Goal: Task Accomplishment & Management: Complete application form

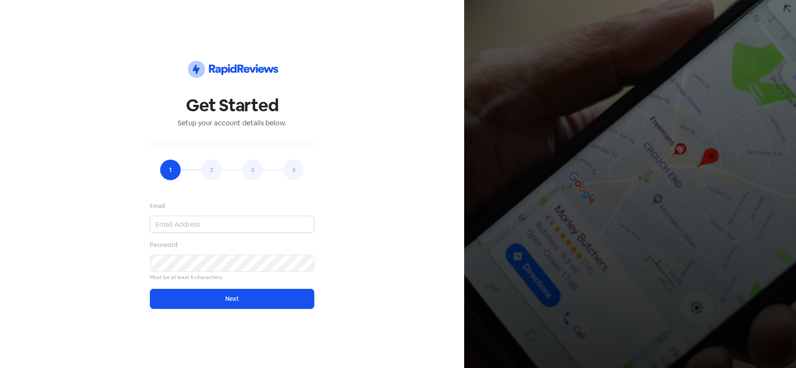
click at [208, 220] on input "email" at bounding box center [232, 224] width 164 height 17
type input "[EMAIL_ADDRESS][DOMAIN_NAME]"
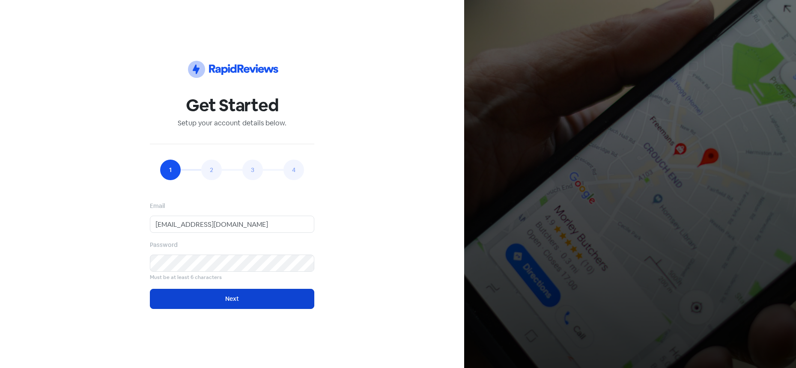
click at [266, 300] on button "Next" at bounding box center [232, 299] width 164 height 20
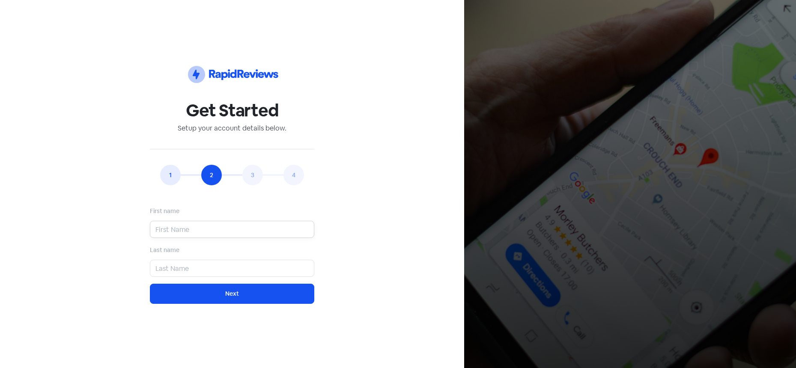
click at [202, 221] on input "text" at bounding box center [232, 229] width 164 height 17
type input "[PERSON_NAME]"
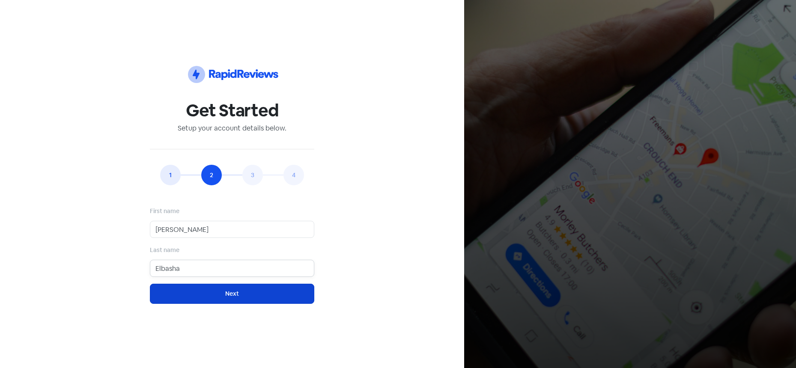
type input "Elbasha"
click at [232, 293] on button "Next" at bounding box center [232, 294] width 164 height 20
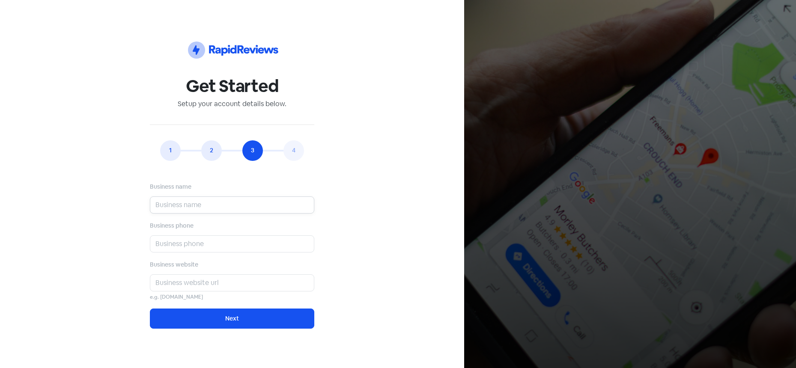
click at [186, 207] on input "text" at bounding box center [232, 205] width 164 height 17
type input "Blinds & Curtains [GEOGRAPHIC_DATA]"
click at [192, 251] on input "text" at bounding box center [232, 244] width 164 height 17
type input "02 8201 7700"
click at [190, 283] on input "text" at bounding box center [232, 282] width 164 height 17
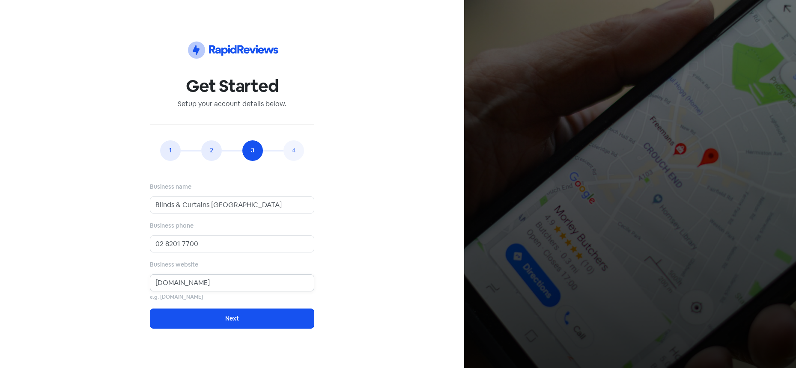
drag, startPoint x: 261, startPoint y: 281, endPoint x: 97, endPoint y: 280, distance: 163.6
click at [97, 280] on div "Icon For Thunder-circle Get Started Setup your account details below. 1 2 3 4 E…" at bounding box center [232, 184] width 402 height 327
paste input "[URL][DOMAIN_NAME]"
type input "[URL][DOMAIN_NAME]"
click at [351, 231] on div "Icon For Thunder-circle Get Started Setup your account details below. 1 2 3 4 E…" at bounding box center [232, 184] width 402 height 327
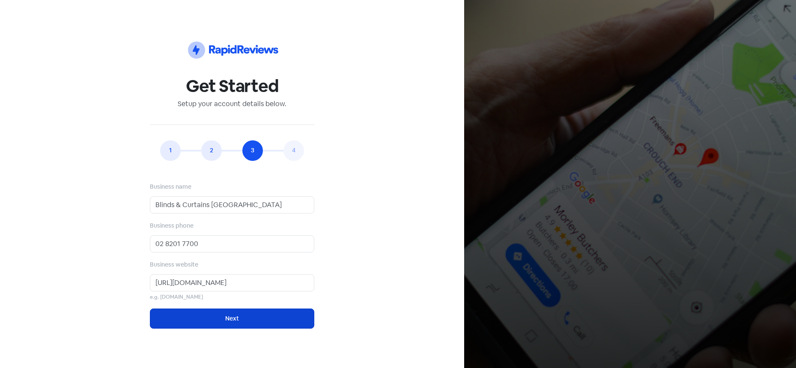
click at [247, 325] on button "Next" at bounding box center [232, 319] width 164 height 20
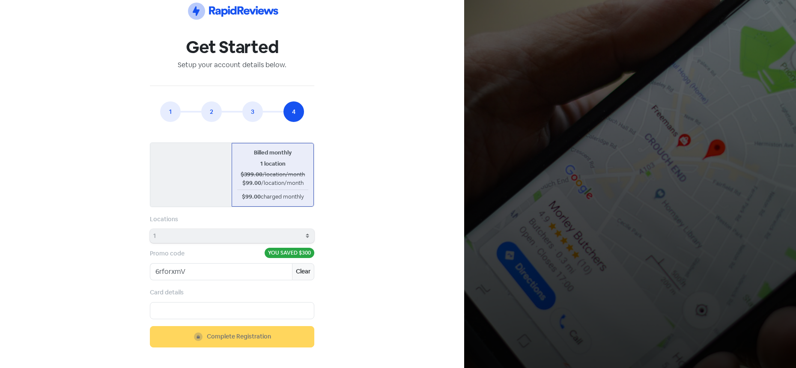
scroll to position [27, 0]
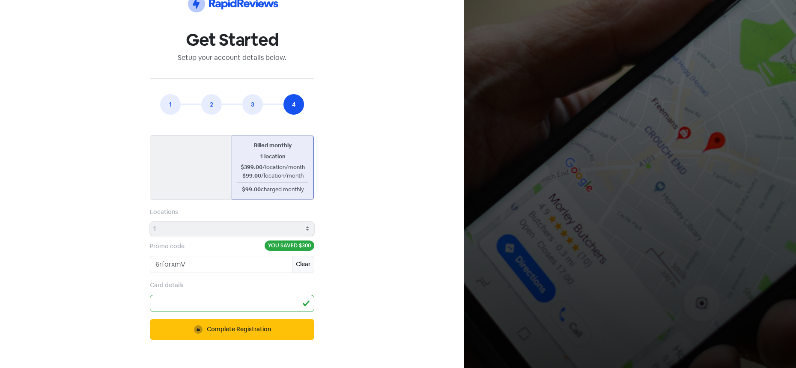
click at [380, 289] on div "Icon For Thunder-circle Get Started Setup your account details below. 1 2 3 4 E…" at bounding box center [232, 171] width 402 height 354
click at [262, 329] on span "Complete Registration" at bounding box center [239, 329] width 64 height 9
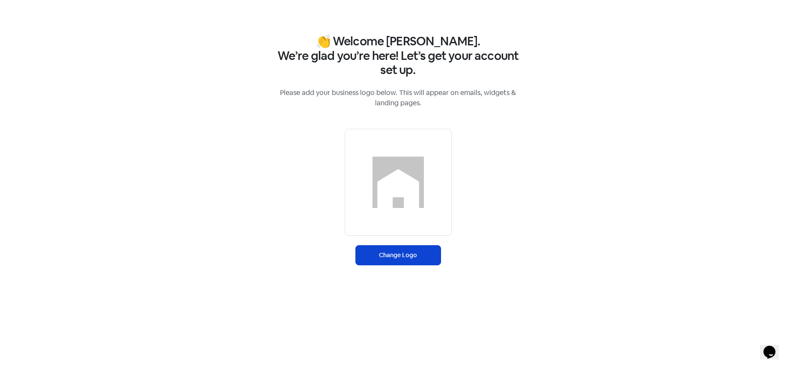
click at [402, 262] on label "Change Logo" at bounding box center [398, 255] width 86 height 20
click at [0, 0] on input "Change Logo" at bounding box center [0, 0] width 0 height 0
click at [402, 259] on label "Change Logo" at bounding box center [398, 255] width 86 height 20
click at [0, 0] on input "Change Logo" at bounding box center [0, 0] width 0 height 0
click at [381, 257] on label "Change Logo" at bounding box center [398, 255] width 86 height 20
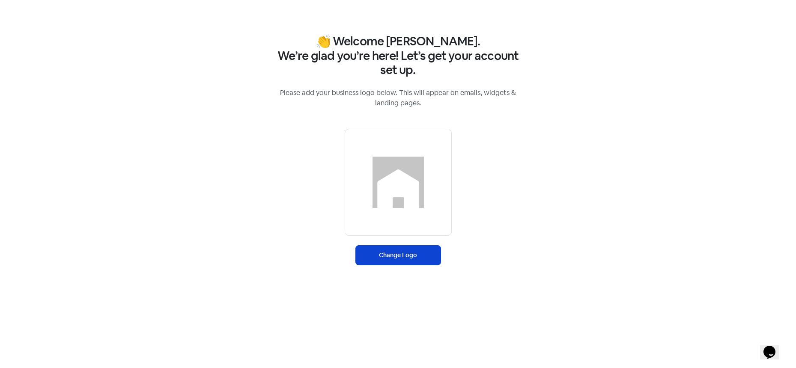
click at [0, 0] on input "Change Logo" at bounding box center [0, 0] width 0 height 0
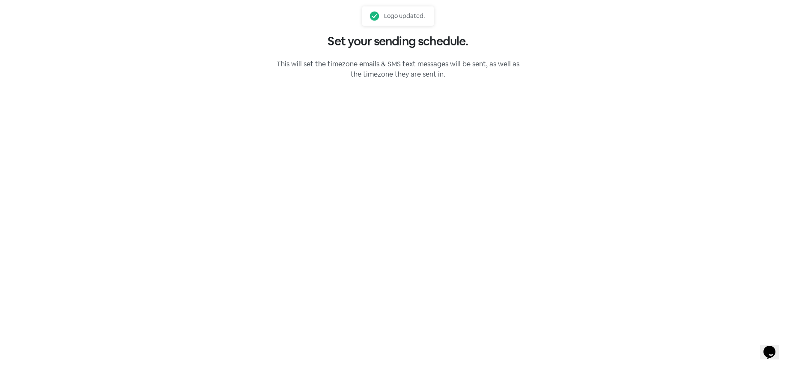
select select "[GEOGRAPHIC_DATA]/[GEOGRAPHIC_DATA]"
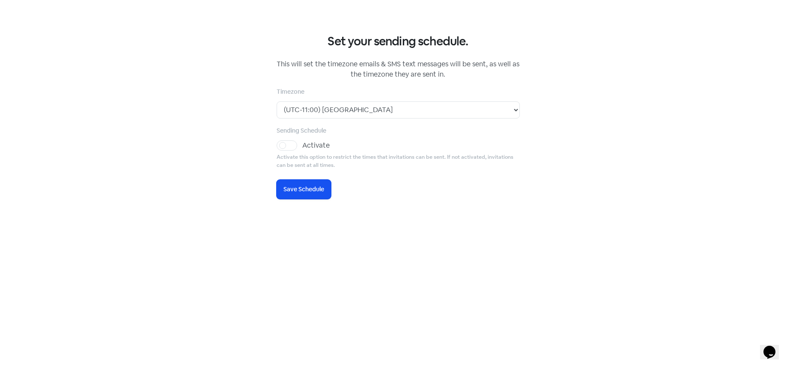
click at [357, 131] on div "Sending Schedule Activate Activate this option to restrict the times that invit…" at bounding box center [398, 147] width 243 height 44
click at [302, 144] on label "Activate" at bounding box center [315, 145] width 27 height 10
click at [302, 144] on input "Activate" at bounding box center [305, 143] width 6 height 6
checkbox input "true"
select select "09:00:00"
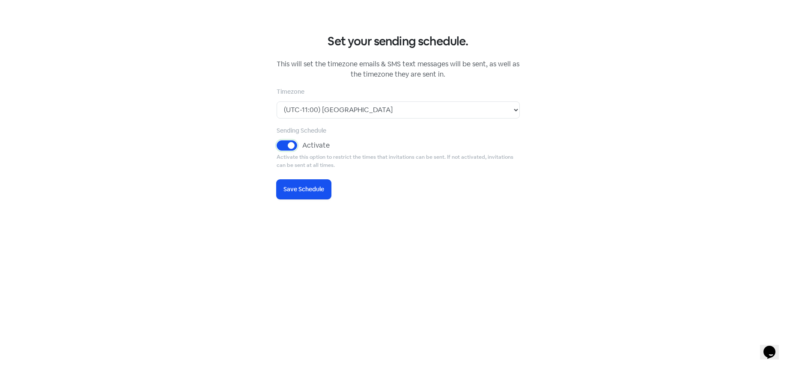
select select "17:30:00"
select select "09:00:00"
select select "17:30:00"
select select "09:00:00"
select select "17:30:00"
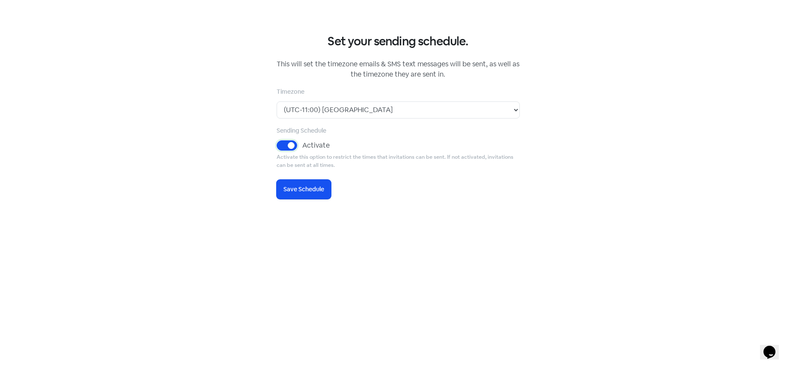
select select "09:00:00"
select select "17:30:00"
select select "09:00:00"
select select "17:30:00"
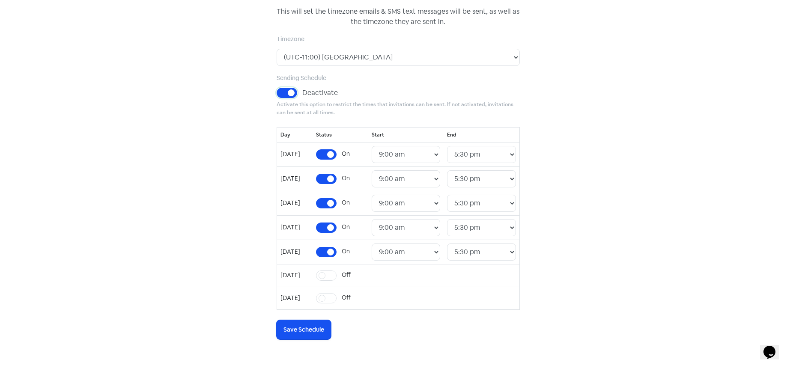
scroll to position [69, 0]
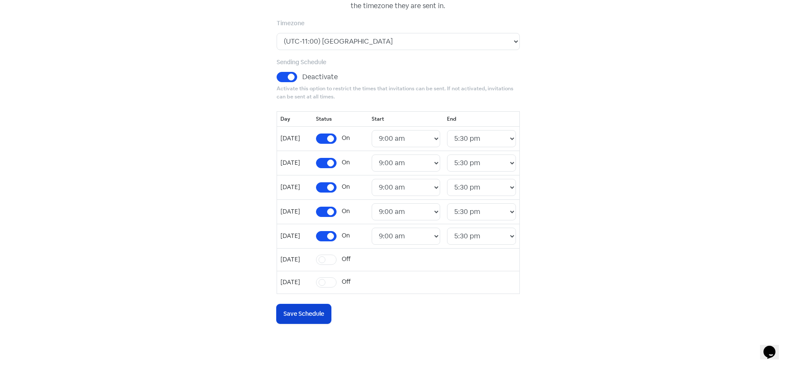
click at [308, 318] on span "Save Schedule" at bounding box center [303, 314] width 41 height 9
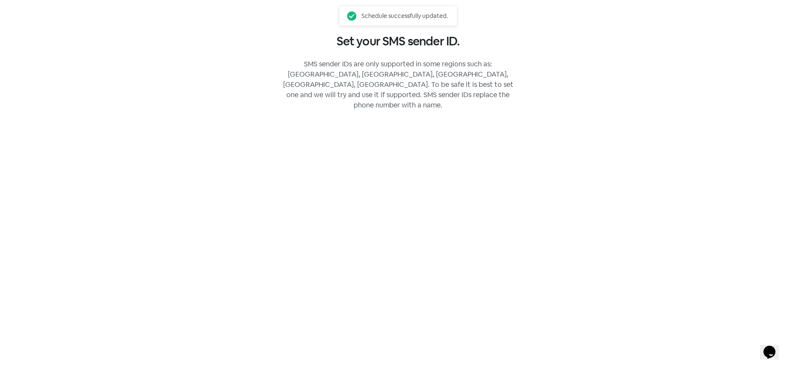
scroll to position [0, 0]
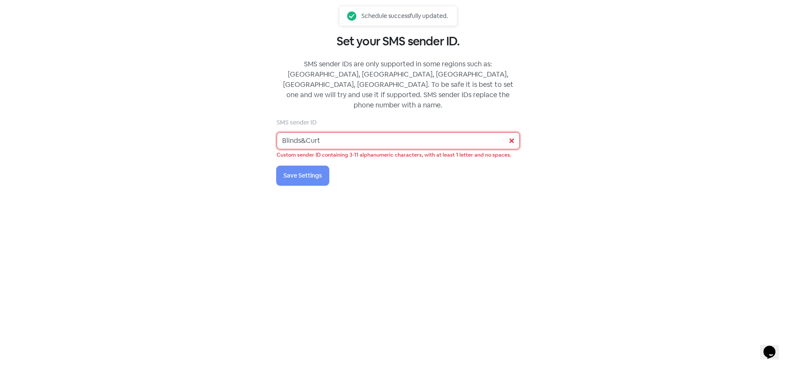
click at [339, 133] on input "Blinds&Curt" at bounding box center [398, 140] width 243 height 17
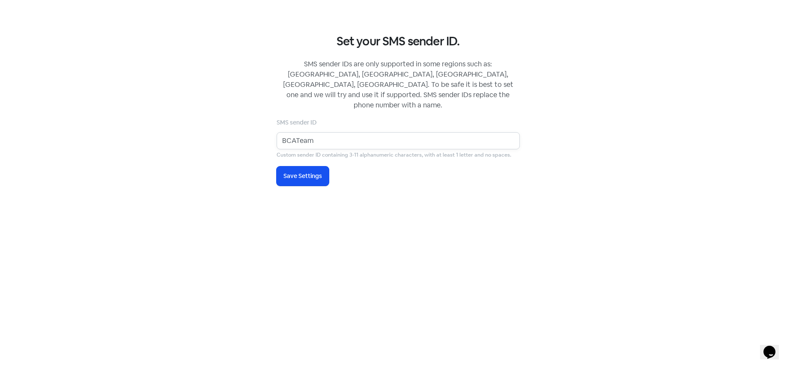
type input "BCATeam"
click at [416, 167] on div "SMS sender ID BCATeam Custom sender ID containing 3-11 alphanumeric characters,…" at bounding box center [398, 151] width 243 height 69
click at [305, 172] on span "Save Settings" at bounding box center [302, 176] width 39 height 9
select select "AU"
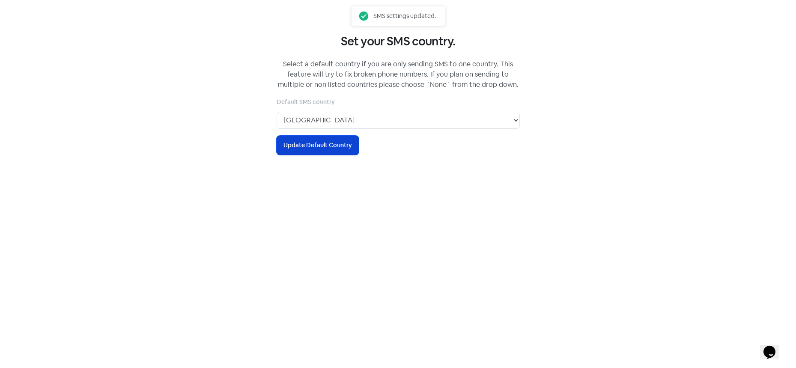
click at [319, 148] on span "Update Default Country" at bounding box center [317, 145] width 69 height 9
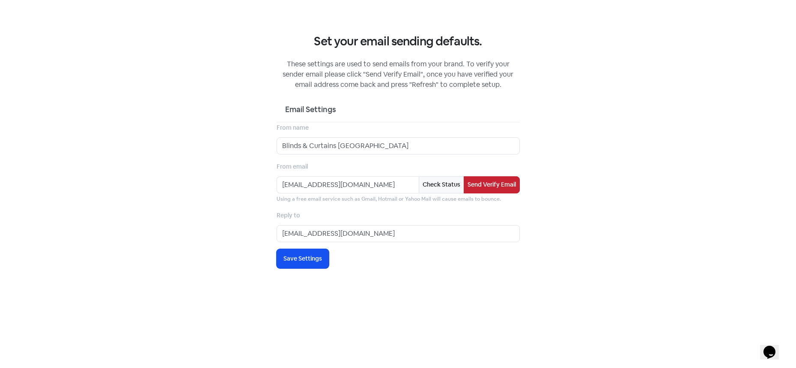
click at [487, 182] on button "Send Verify Email" at bounding box center [492, 184] width 56 height 17
click at [444, 183] on button "Check Status" at bounding box center [441, 184] width 45 height 17
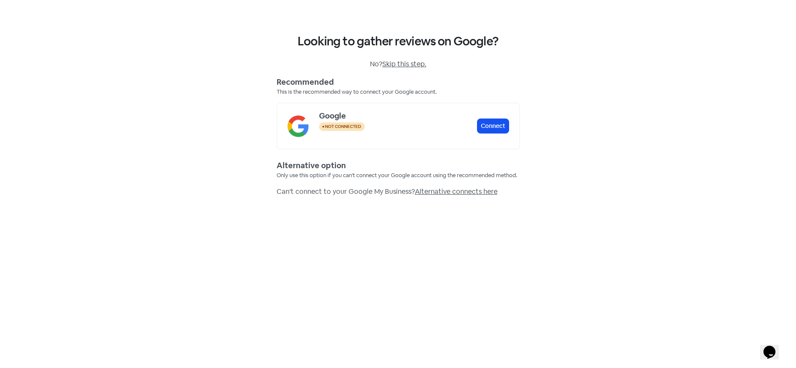
click at [407, 63] on span "Skip this step." at bounding box center [404, 64] width 44 height 9
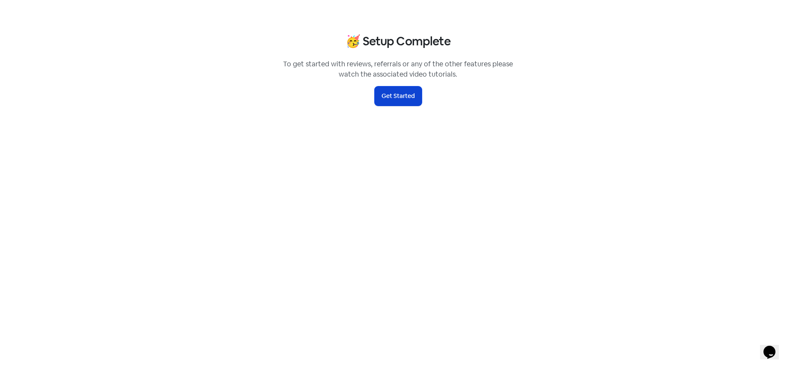
click at [399, 94] on button "Get Started" at bounding box center [398, 95] width 47 height 19
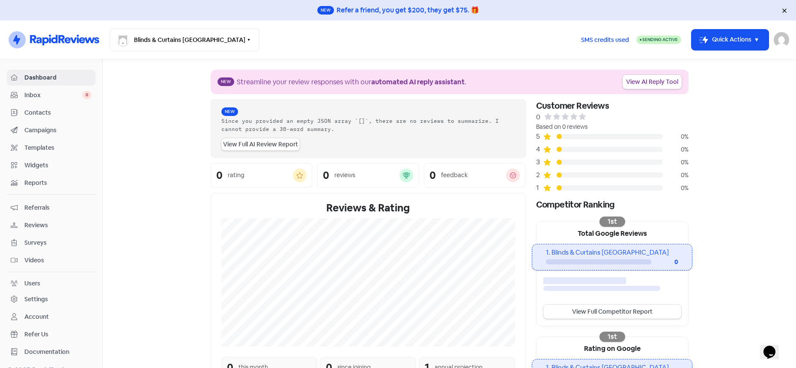
click at [282, 27] on nav "Icon For Thunder-circle Blinds & Curtains Australia Switch Business All busines…" at bounding box center [398, 40] width 796 height 39
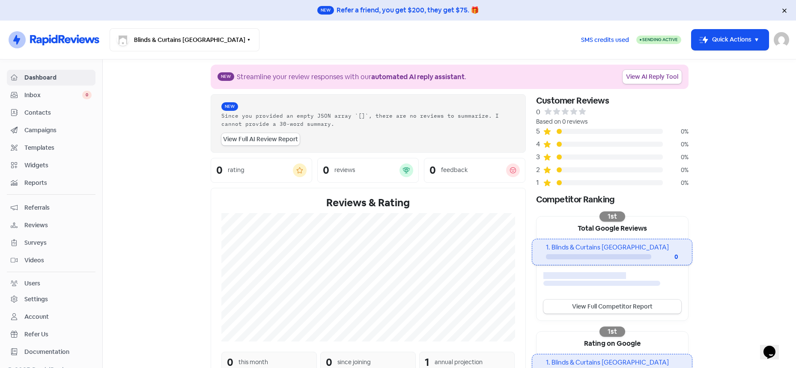
scroll to position [3, 0]
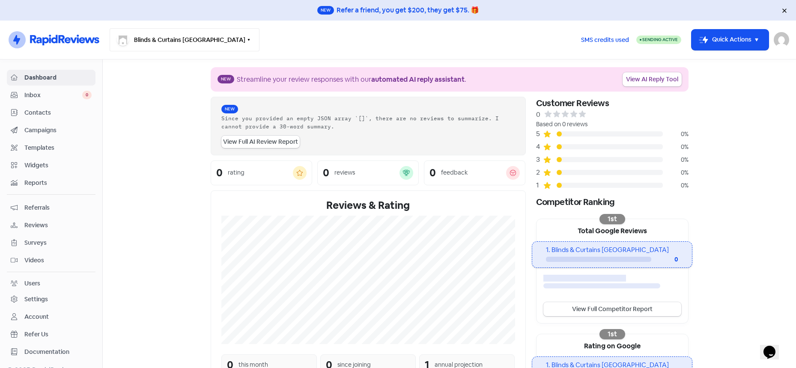
click at [201, 38] on button "Blinds & Curtains [GEOGRAPHIC_DATA]" at bounding box center [185, 39] width 150 height 23
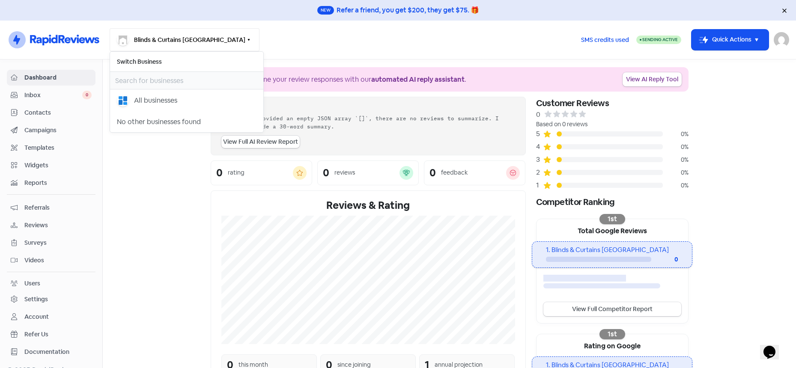
click at [120, 42] on img "button" at bounding box center [123, 40] width 9 height 9
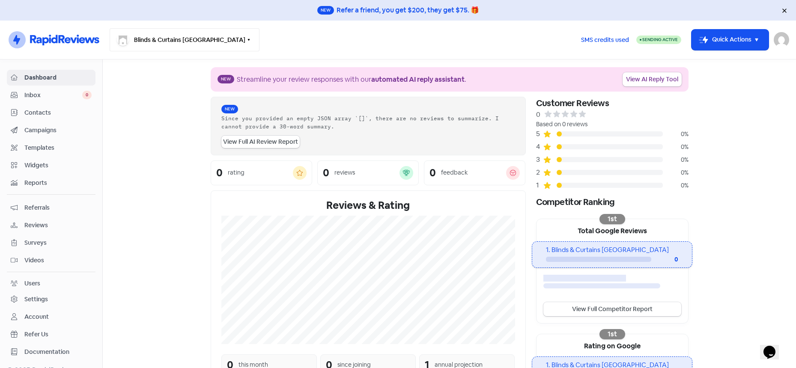
scroll to position [12, 0]
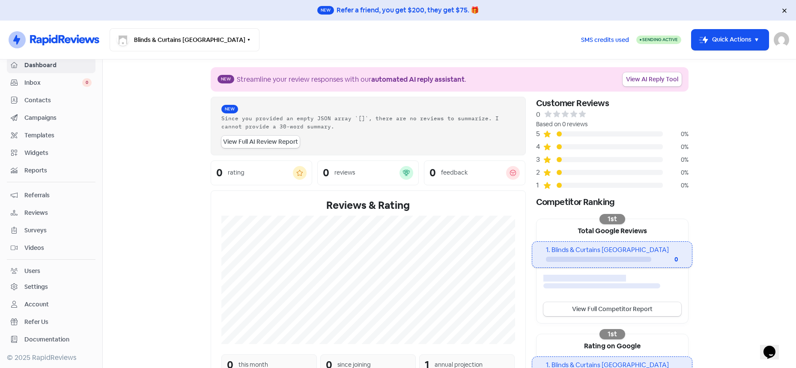
click at [45, 291] on div "Settings" at bounding box center [36, 287] width 24 height 9
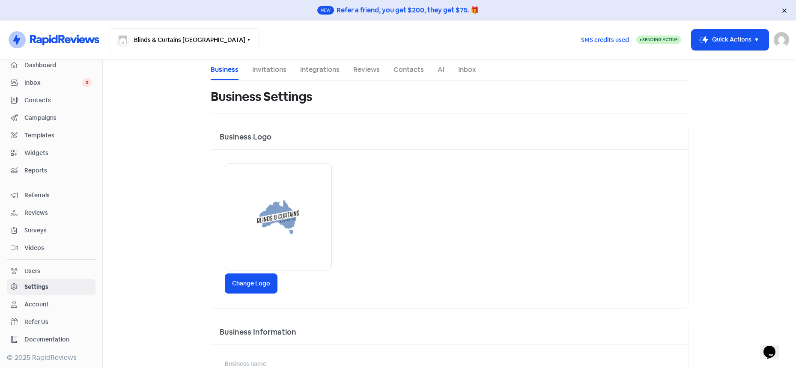
click at [283, 75] on li "Invitations" at bounding box center [269, 70] width 34 height 21
click at [274, 72] on link "Invitations" at bounding box center [269, 70] width 34 height 10
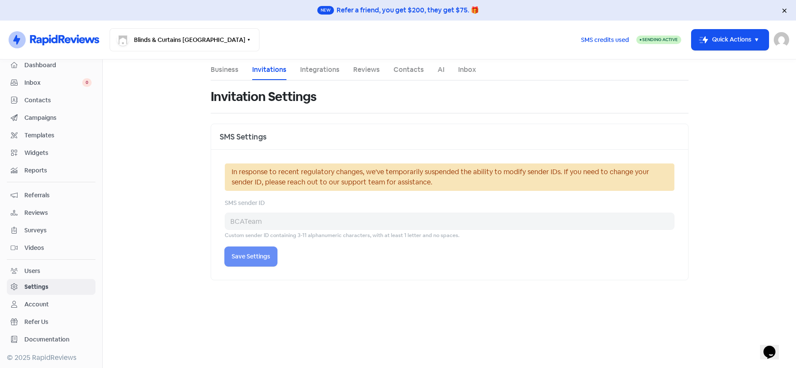
select select "Australia/Sydney"
select select "09:00:00"
select select "17:30:00"
select select "09:00:00"
select select "17:30:00"
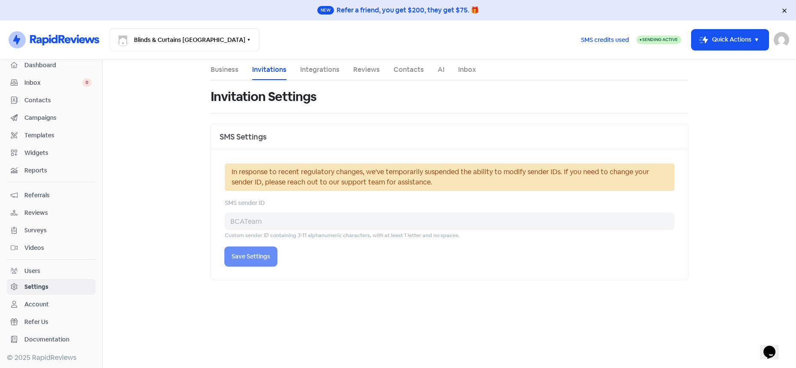
select select "09:00:00"
select select "17:30:00"
select select "09:00:00"
select select "17:30:00"
select select "09:00:00"
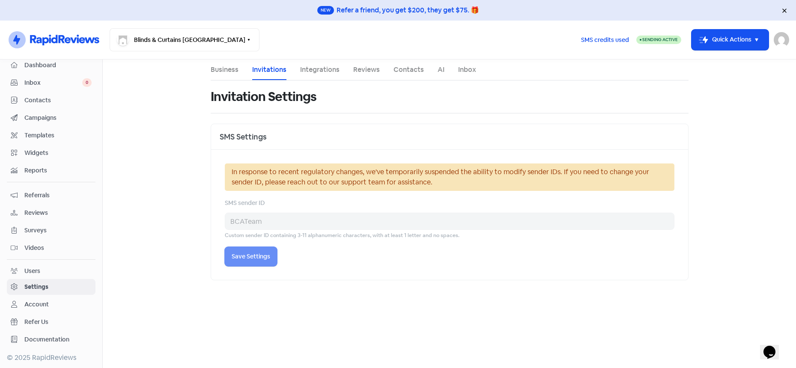
select select "17:30:00"
select select "AU"
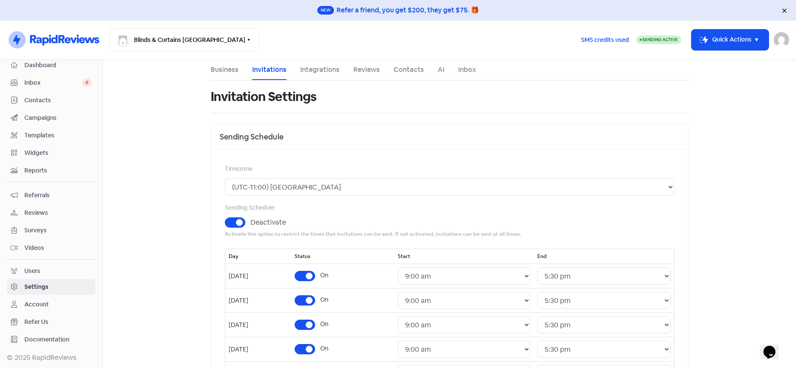
click at [325, 71] on link "Integrations" at bounding box center [319, 70] width 39 height 10
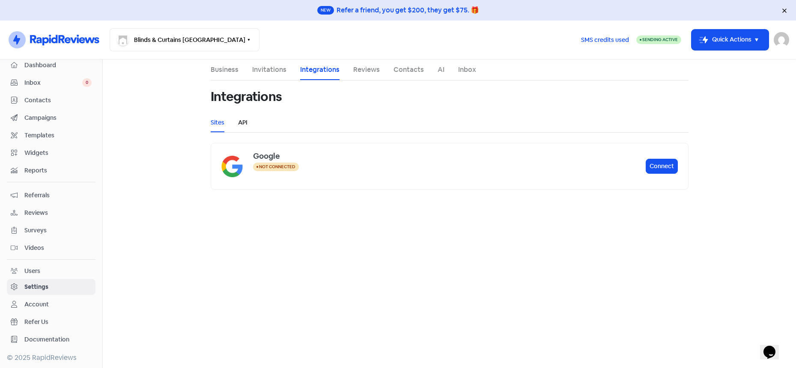
click at [244, 124] on link "API" at bounding box center [242, 122] width 9 height 9
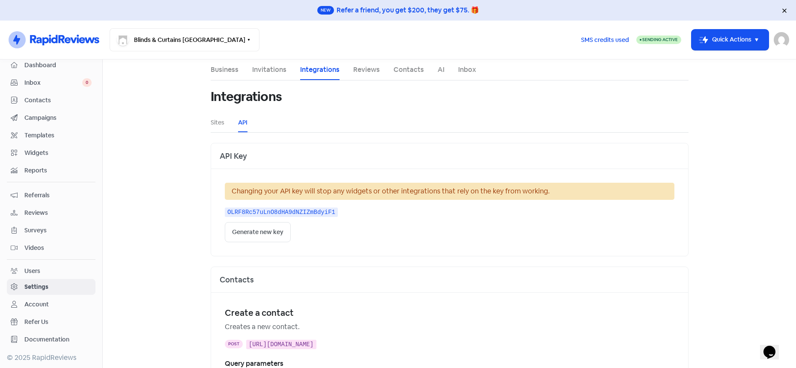
click at [364, 73] on link "Reviews" at bounding box center [366, 70] width 27 height 10
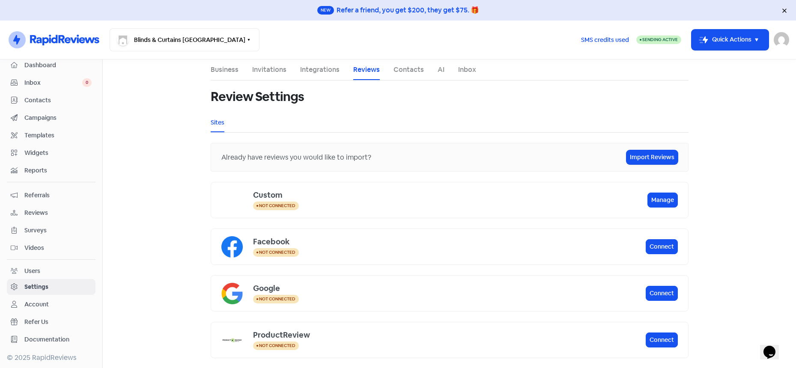
click at [407, 74] on link "Contacts" at bounding box center [409, 70] width 30 height 10
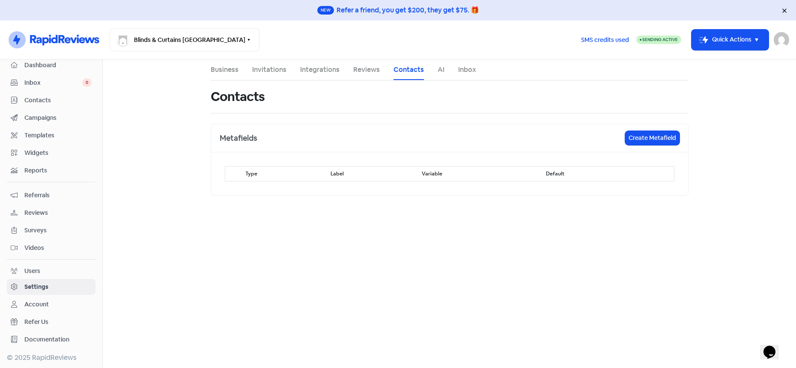
click at [438, 72] on link "AI" at bounding box center [441, 70] width 7 height 10
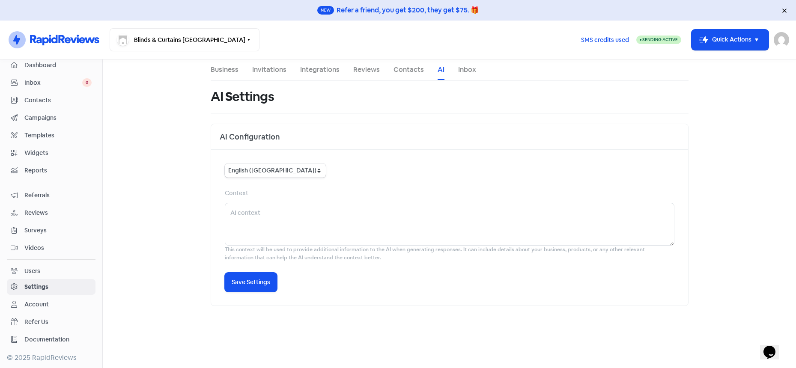
click at [464, 71] on link "Inbox" at bounding box center [467, 70] width 18 height 10
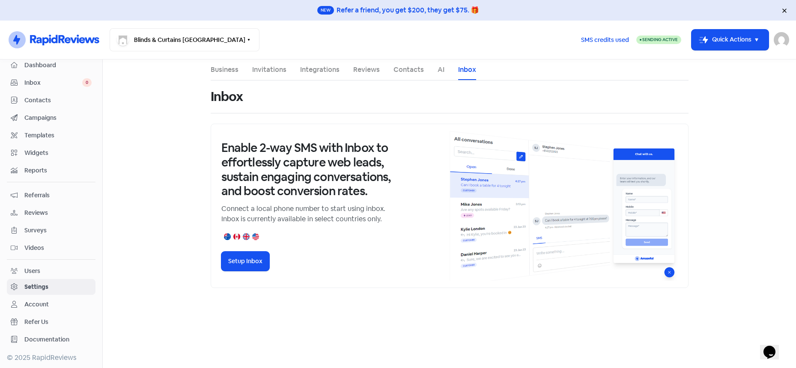
click at [46, 215] on span "Reviews" at bounding box center [57, 213] width 67 height 9
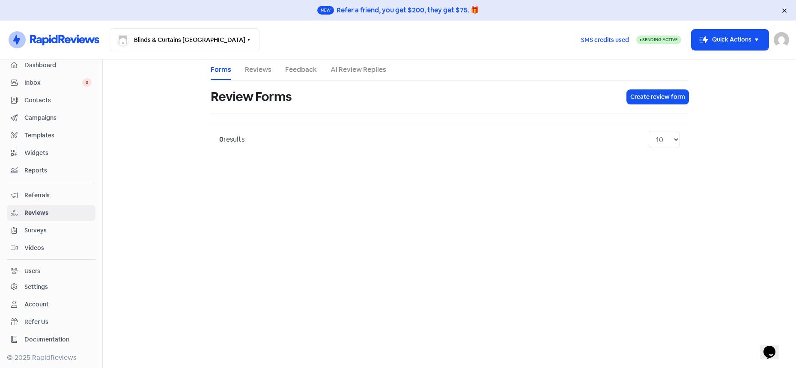
click at [257, 73] on link "Reviews" at bounding box center [258, 70] width 27 height 10
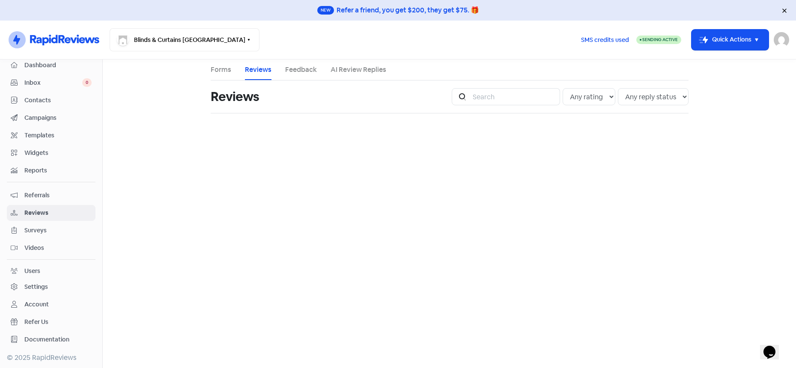
click at [290, 71] on link "Feedback" at bounding box center [301, 70] width 32 height 10
click at [358, 71] on link "AI Review Replies" at bounding box center [359, 70] width 56 height 10
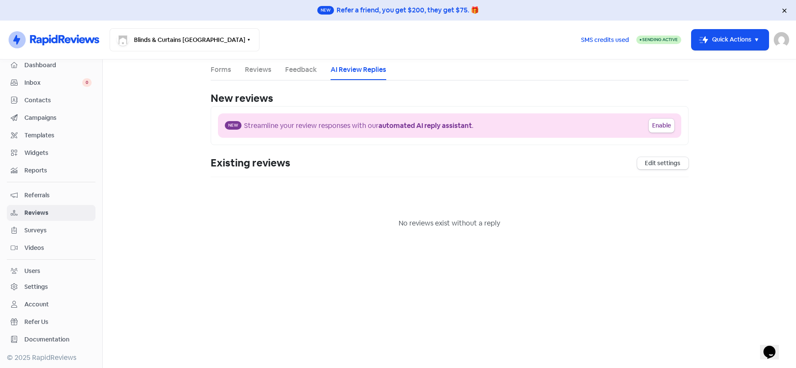
click at [223, 74] on link "Forms" at bounding box center [221, 70] width 21 height 10
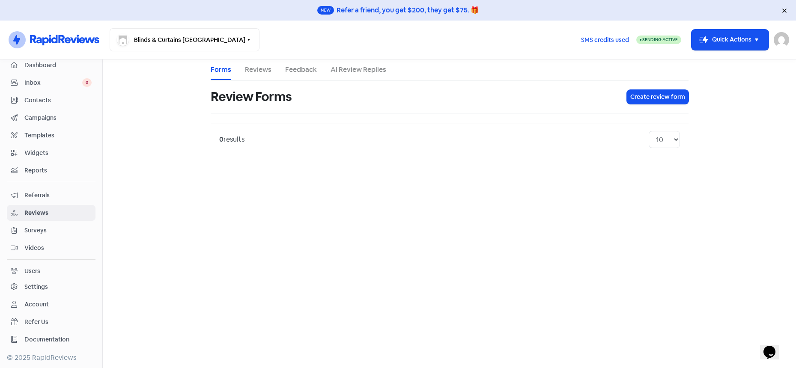
click at [43, 70] on div "Dashboard" at bounding box center [51, 65] width 81 height 10
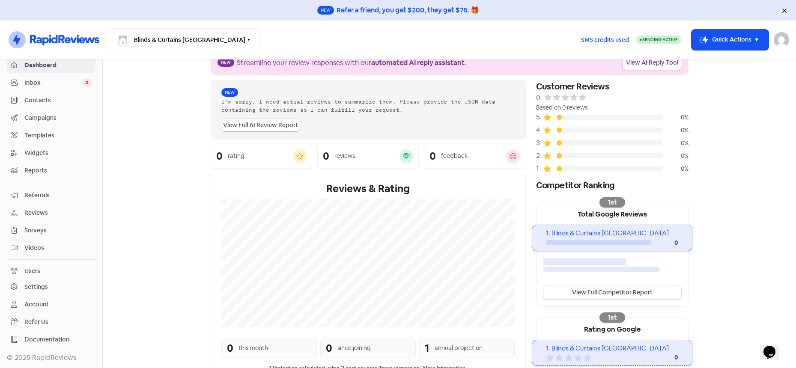
scroll to position [24, 0]
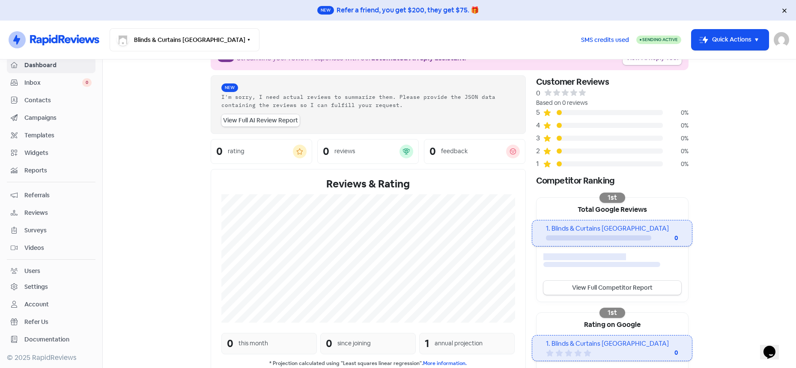
click at [283, 119] on link "View Full AI Review Report" at bounding box center [260, 120] width 78 height 12
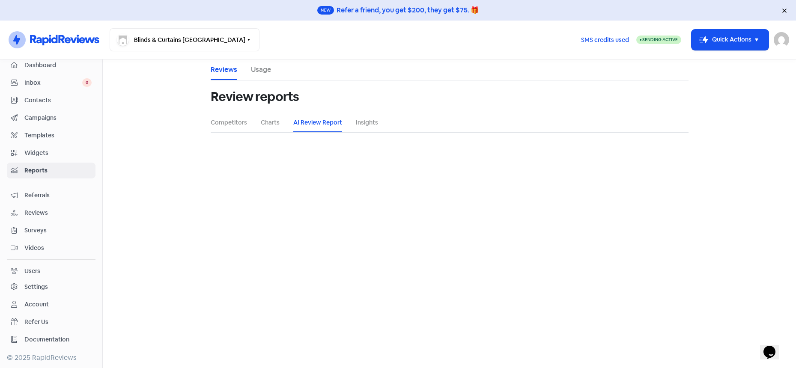
select select "12_months"
click at [365, 125] on link "Insights" at bounding box center [367, 122] width 22 height 9
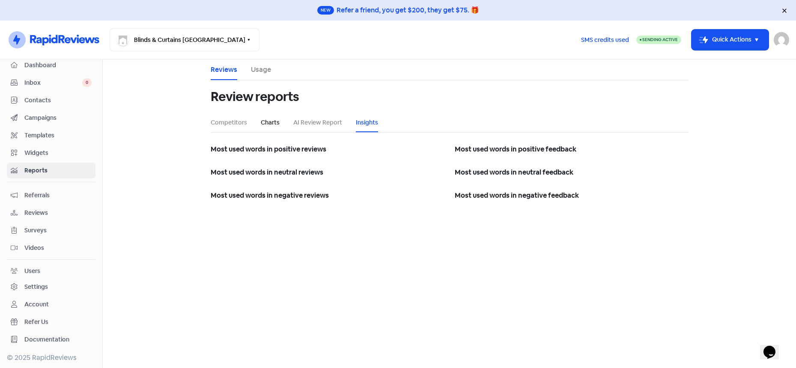
click at [266, 123] on link "Charts" at bounding box center [270, 122] width 19 height 9
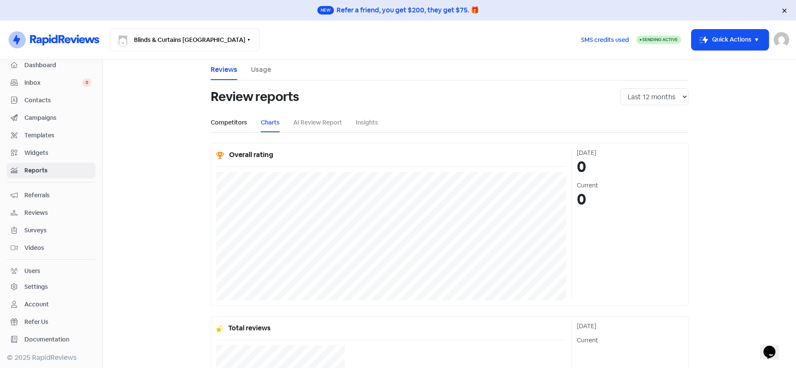
click at [242, 123] on link "Competitors" at bounding box center [229, 122] width 36 height 9
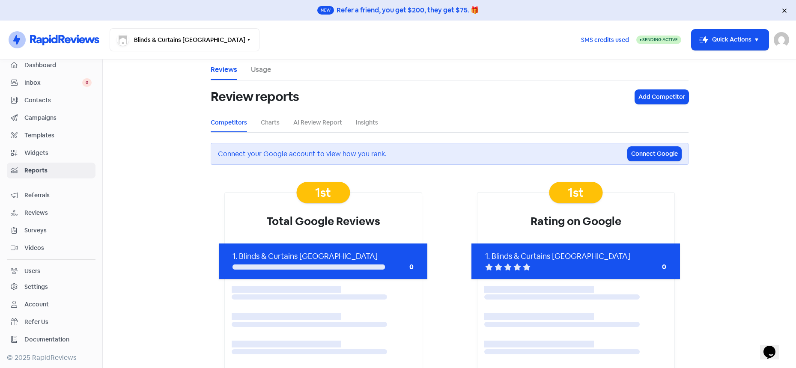
click at [48, 170] on span "Reports" at bounding box center [57, 170] width 67 height 9
click at [50, 69] on span "Dashboard" at bounding box center [57, 65] width 67 height 9
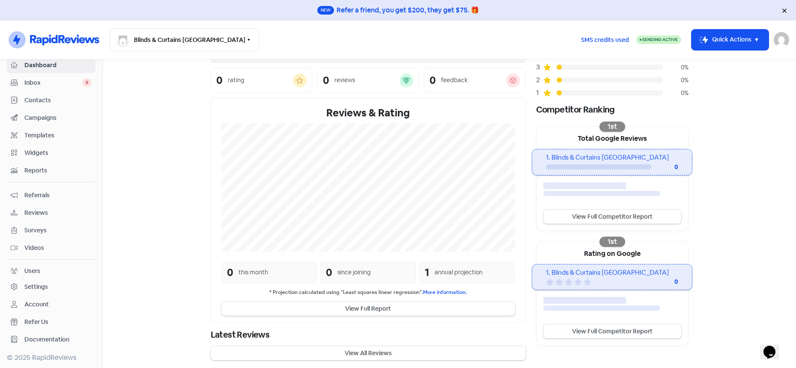
scroll to position [98, 0]
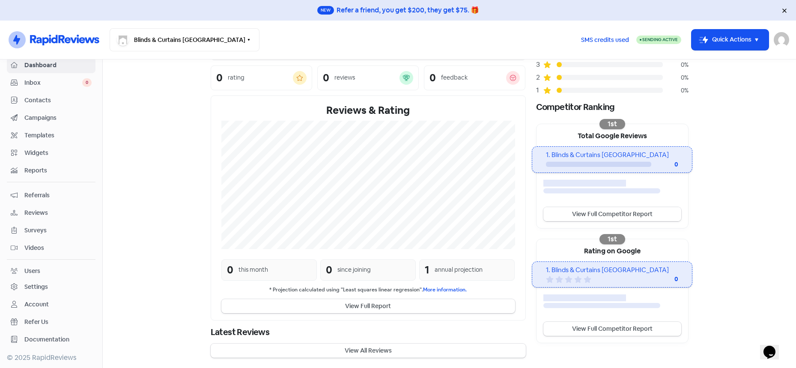
click at [618, 213] on link "View Full Competitor Report" at bounding box center [612, 214] width 138 height 14
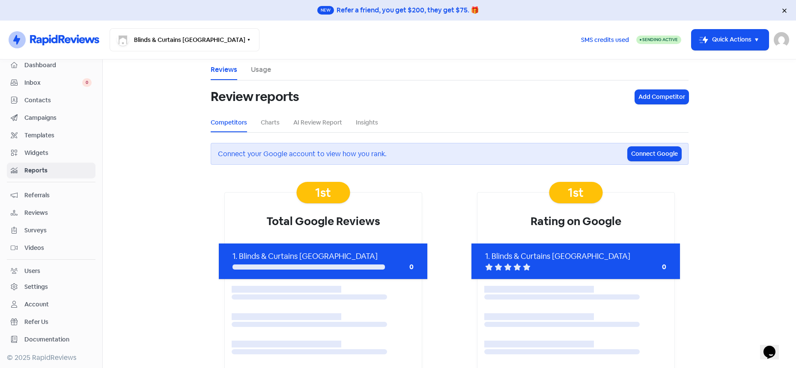
click at [44, 65] on span "Dashboard" at bounding box center [57, 65] width 67 height 9
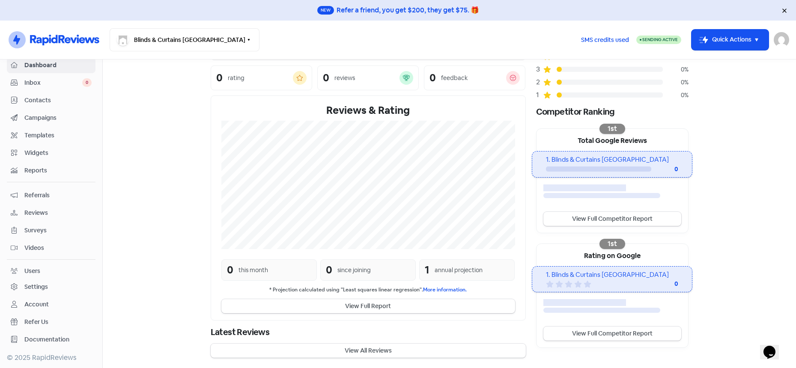
scroll to position [105, 0]
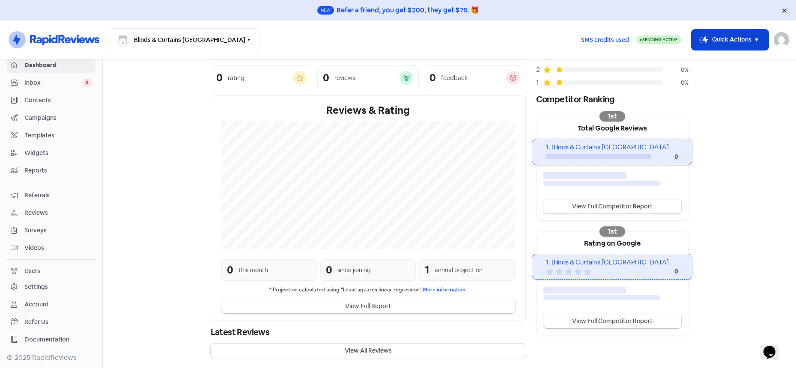
click at [762, 41] on button "Icon For Thunder-move Quick Actions" at bounding box center [730, 40] width 77 height 21
click at [763, 125] on section "New Streamline your review responses with our automated AI reply assistant . Vi…" at bounding box center [449, 161] width 693 height 414
click at [45, 236] on link "Surveys" at bounding box center [51, 231] width 89 height 16
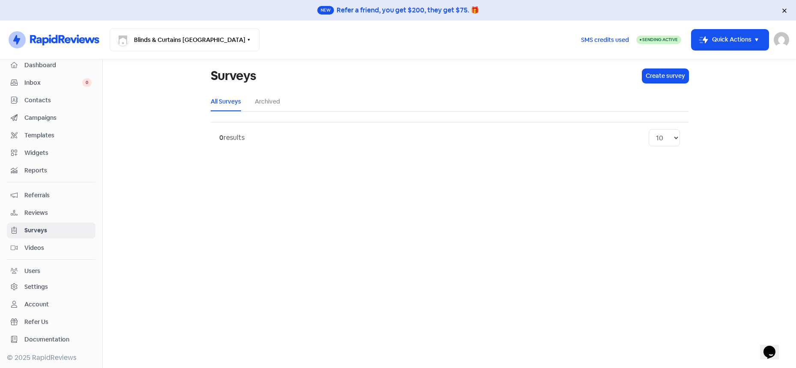
click at [37, 216] on span "Reviews" at bounding box center [57, 213] width 67 height 9
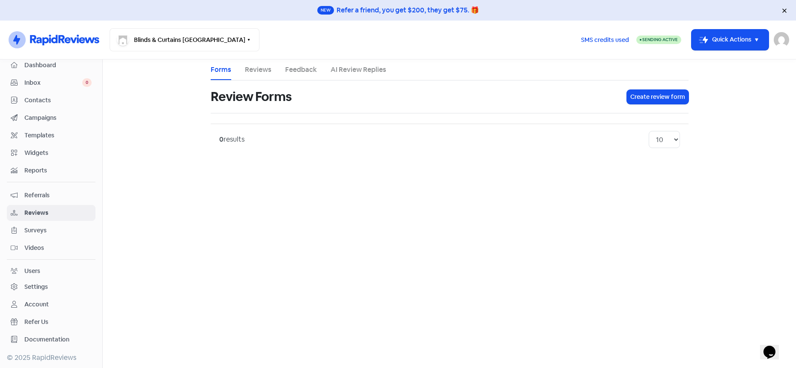
click at [41, 196] on span "Referrals" at bounding box center [57, 195] width 67 height 9
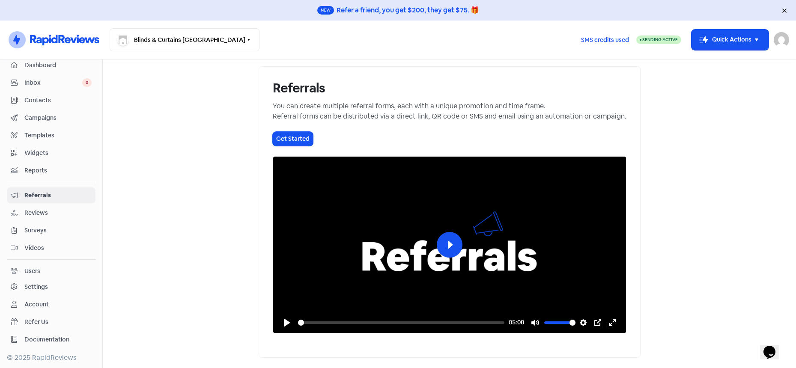
scroll to position [63, 0]
click at [453, 238] on button "Play" at bounding box center [450, 245] width 26 height 26
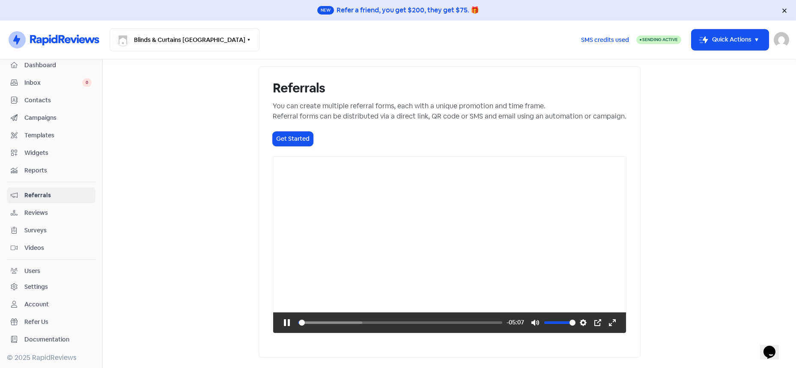
type input "0.53"
type input "0.5"
type input "0.7"
type input "0.5"
click at [575, 327] on input "Volume" at bounding box center [559, 323] width 31 height 9
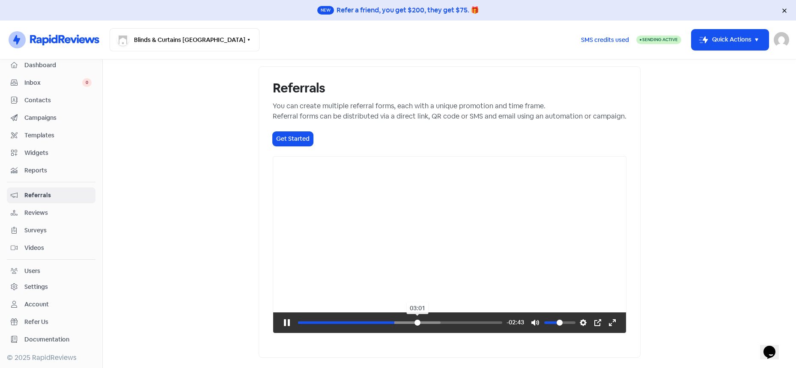
click at [426, 327] on input "Seek" at bounding box center [400, 323] width 204 height 9
click at [443, 327] on input "Seek" at bounding box center [400, 323] width 204 height 9
type input "65.28"
click at [30, 214] on span "Reviews" at bounding box center [57, 213] width 67 height 9
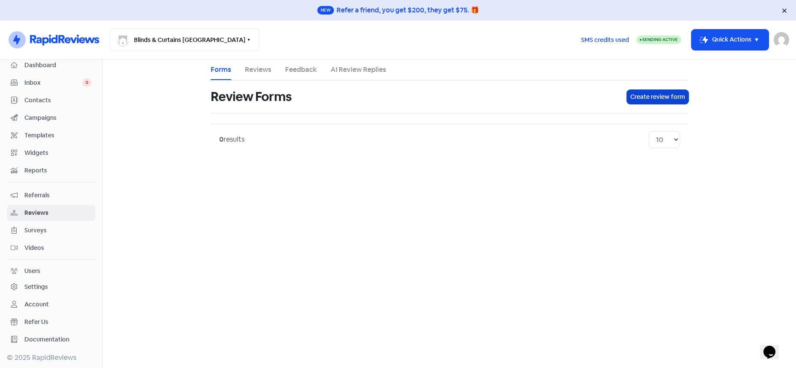
click at [667, 97] on button "Create review form" at bounding box center [658, 97] width 62 height 14
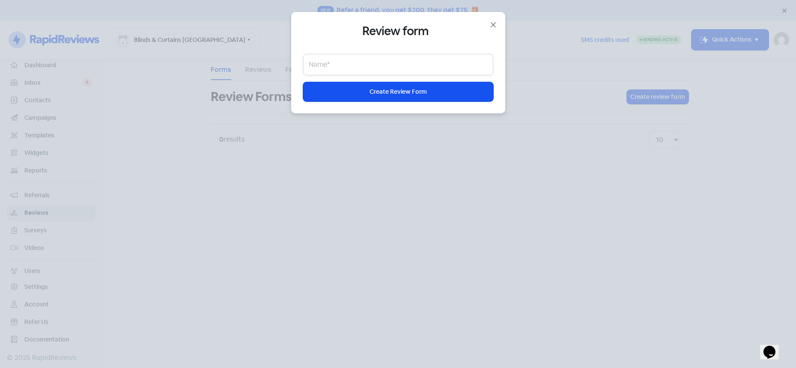
click at [348, 66] on input "text" at bounding box center [398, 64] width 190 height 21
type input "Test"
click at [357, 90] on button "Icon For Loading Create Review Form" at bounding box center [398, 91] width 190 height 19
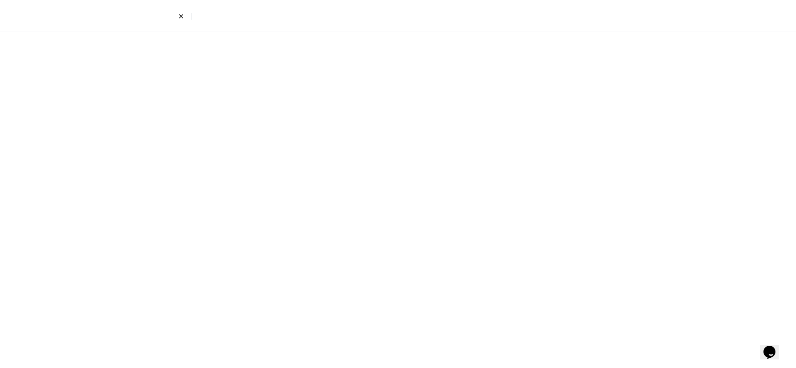
select select "4"
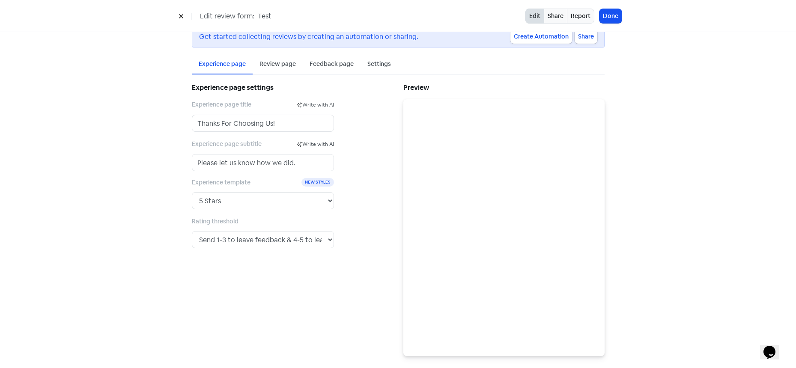
scroll to position [39, 0]
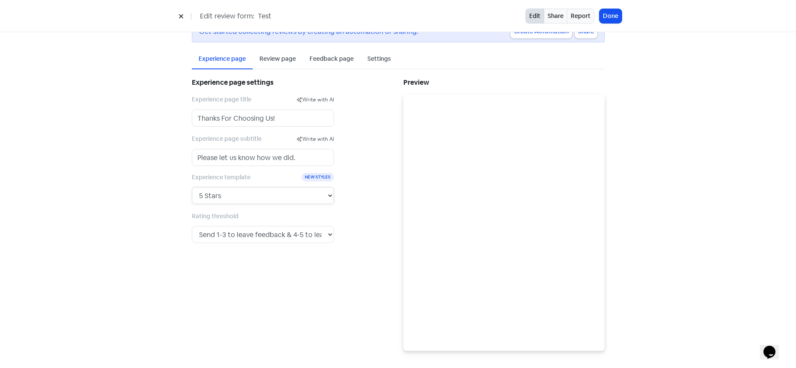
click at [332, 202] on select "5 Stars 5 Faces Like / Dislike 5 Numbers 5 Fancy Stars 5 Fancy Faces with Bar 5…" at bounding box center [263, 195] width 142 height 17
click at [292, 194] on select "5 Stars 5 Faces Like / Dislike 5 Numbers 5 Fancy Stars 5 Fancy Faces with Bar 5…" at bounding box center [263, 195] width 142 height 17
click at [317, 199] on select "5 Stars 5 Faces Like / Dislike 5 Numbers 5 Fancy Stars 5 Fancy Faces with Bar 5…" at bounding box center [263, 195] width 142 height 17
click at [292, 194] on select "5 Stars 5 Faces Like / Dislike 5 Numbers 5 Fancy Stars 5 Fancy Faces with Bar 5…" at bounding box center [263, 195] width 142 height 17
click at [291, 234] on select "Send any rating to leave a review. Send 1 to leave feedback & 2-5 to leave a re…" at bounding box center [263, 234] width 142 height 17
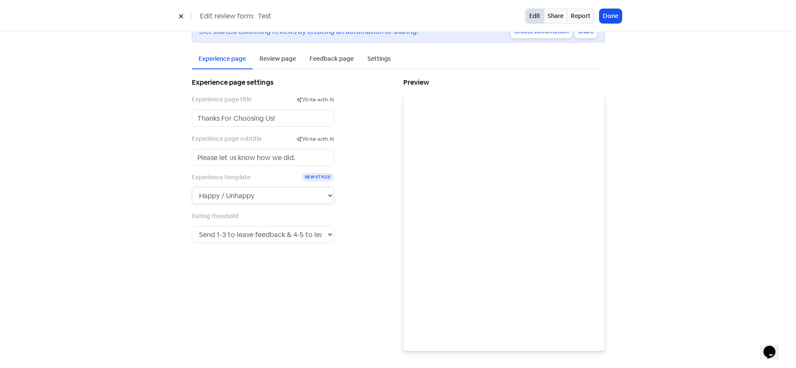
click at [262, 191] on select "5 Stars 5 Faces Like / Dislike 5 Numbers 5 Fancy Stars 5 Fancy Faces with Bar 5…" at bounding box center [263, 195] width 142 height 17
select select "8"
click at [286, 65] on div "Review page" at bounding box center [278, 59] width 50 height 20
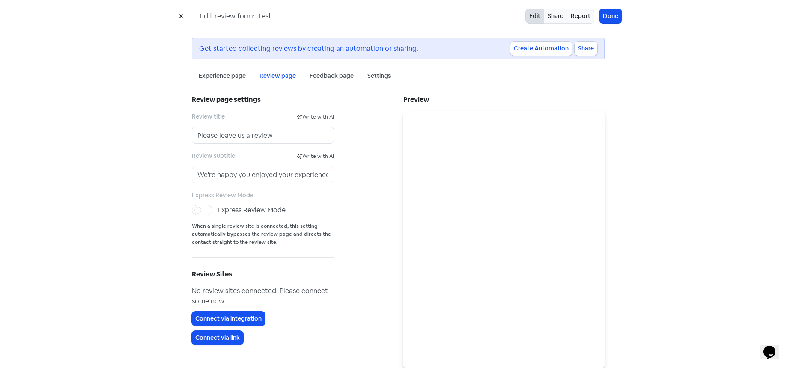
scroll to position [40, 0]
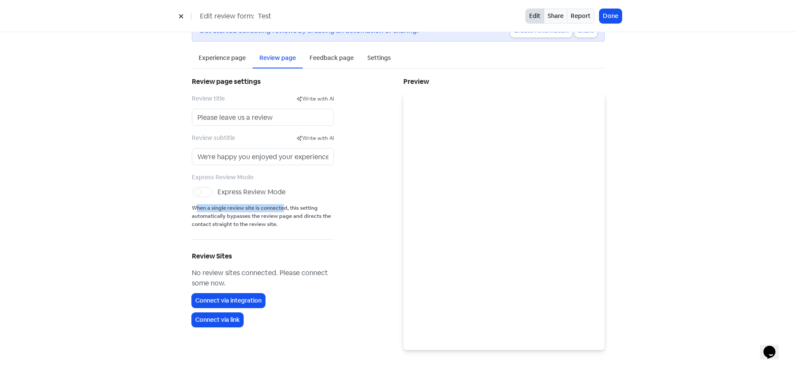
drag, startPoint x: 196, startPoint y: 209, endPoint x: 281, endPoint y: 206, distance: 85.7
click at [281, 206] on small "When a single review site is connected, this setting automatically bypasses the…" at bounding box center [263, 216] width 142 height 24
click at [338, 212] on div "Review page settings Review title Write with AI Please leave us a review Review…" at bounding box center [293, 213] width 212 height 276
click at [328, 64] on div "Feedback page" at bounding box center [332, 58] width 58 height 20
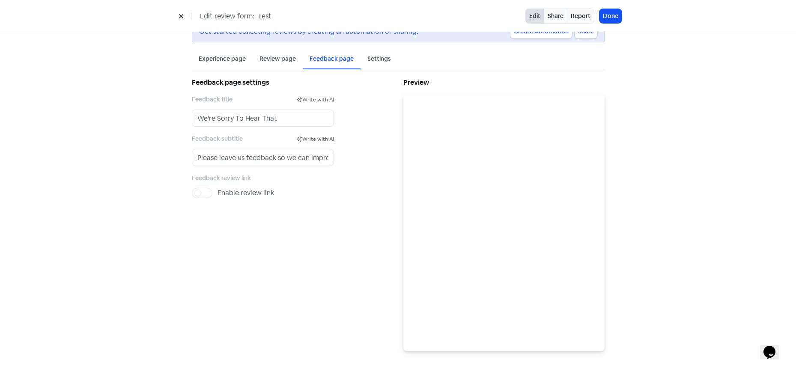
scroll to position [0, 0]
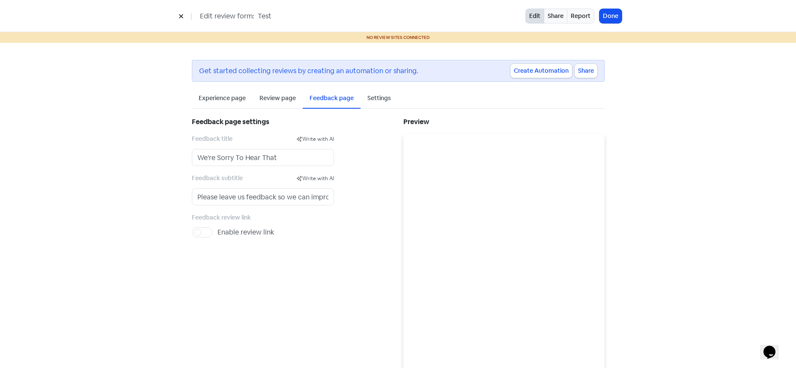
click at [383, 94] on div "Settings" at bounding box center [379, 98] width 24 height 9
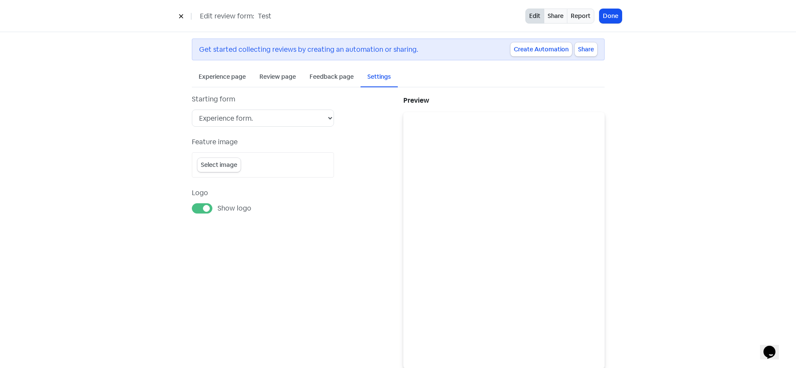
scroll to position [39, 0]
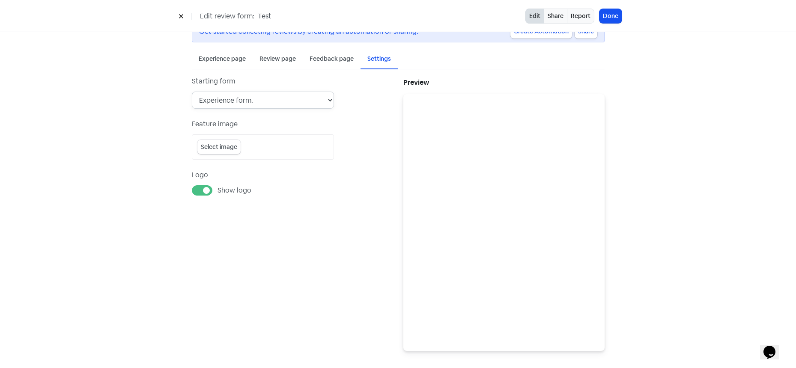
click at [284, 107] on select "Experience form. Review form (experience & feedback form disabled). Feedback fo…" at bounding box center [263, 100] width 142 height 17
